Goal: Task Accomplishment & Management: Manage account settings

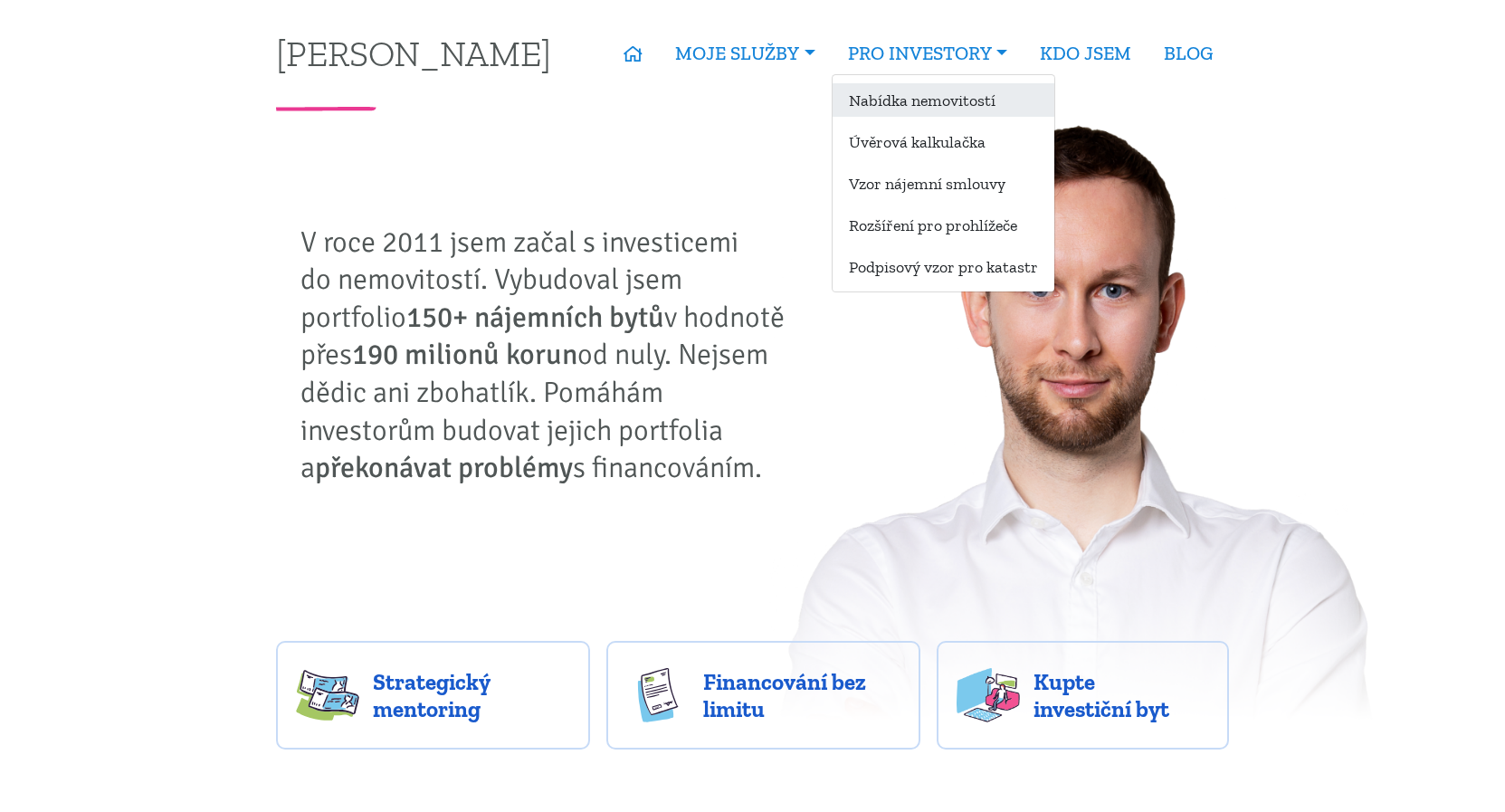
click at [927, 104] on link "Nabídka nemovitostí" at bounding box center [944, 100] width 222 height 34
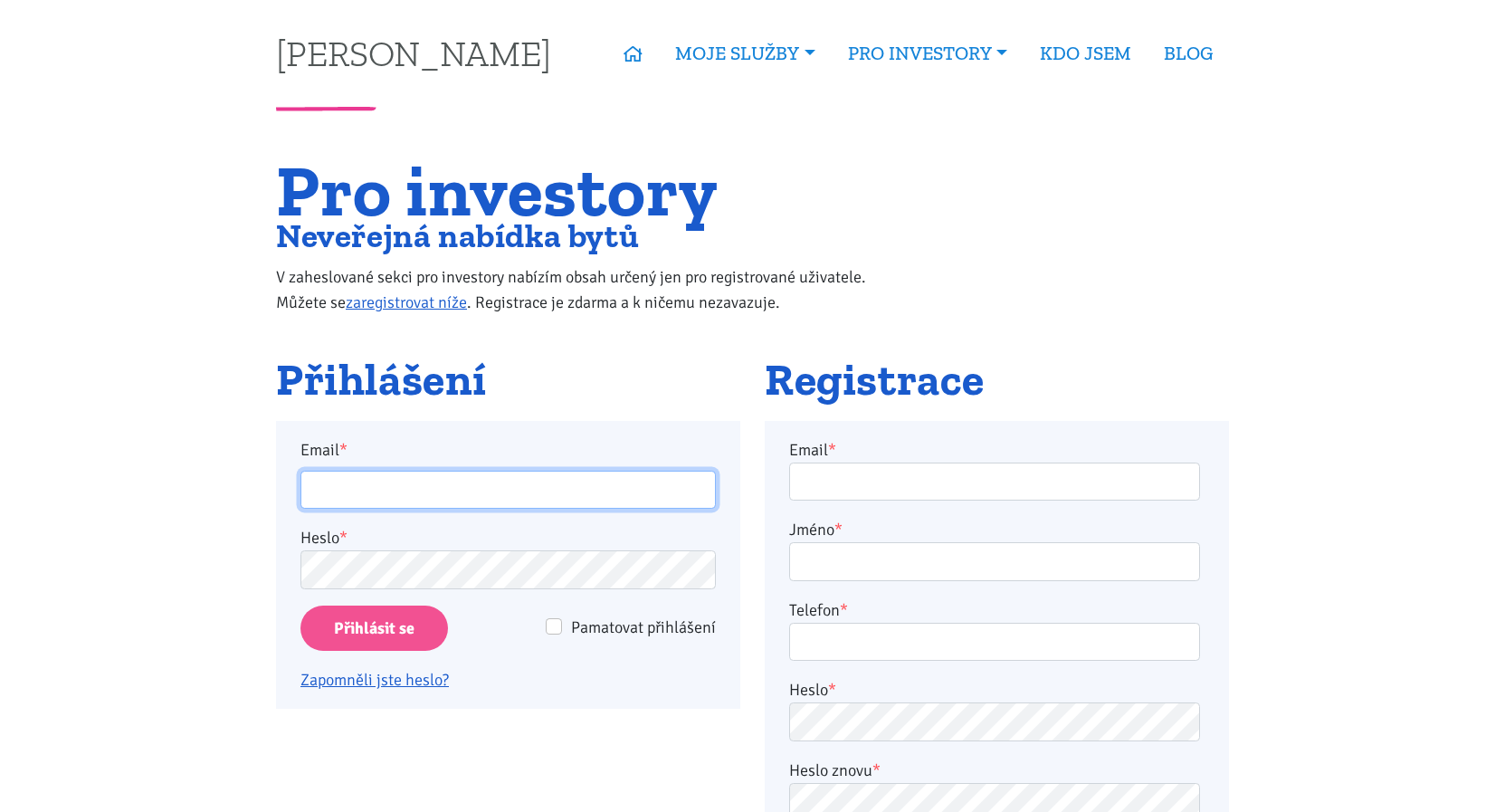
click at [451, 486] on input "Email *" at bounding box center [508, 490] width 415 height 39
type input "milos.cimbulka@seznam.cz"
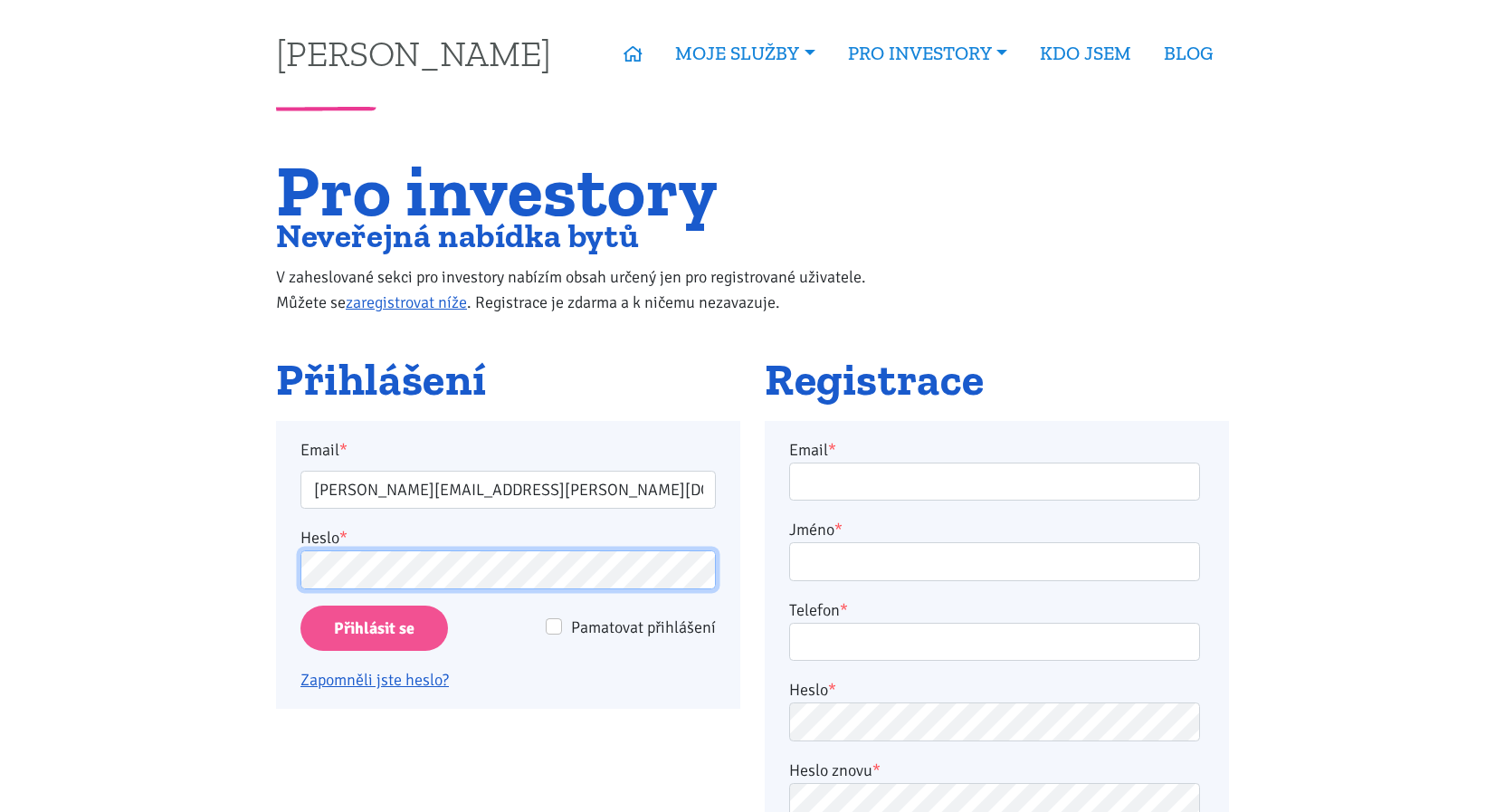
click at [300, 606] on input "Přihlásit se" at bounding box center [374, 629] width 148 height 47
